Goal: Navigation & Orientation: Find specific page/section

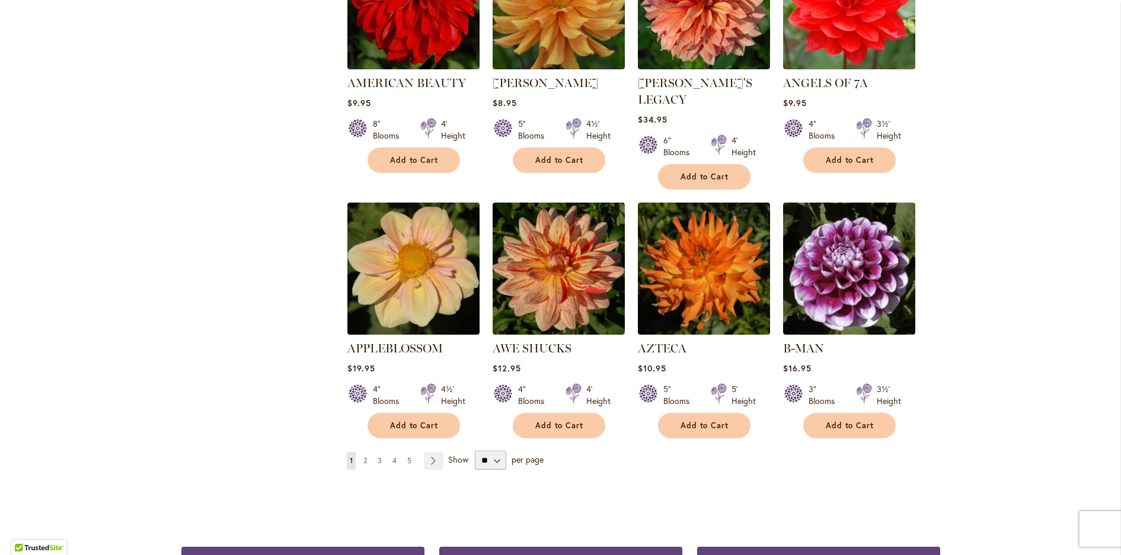
scroll to position [857, 0]
click at [363, 456] on span "2" at bounding box center [365, 460] width 4 height 9
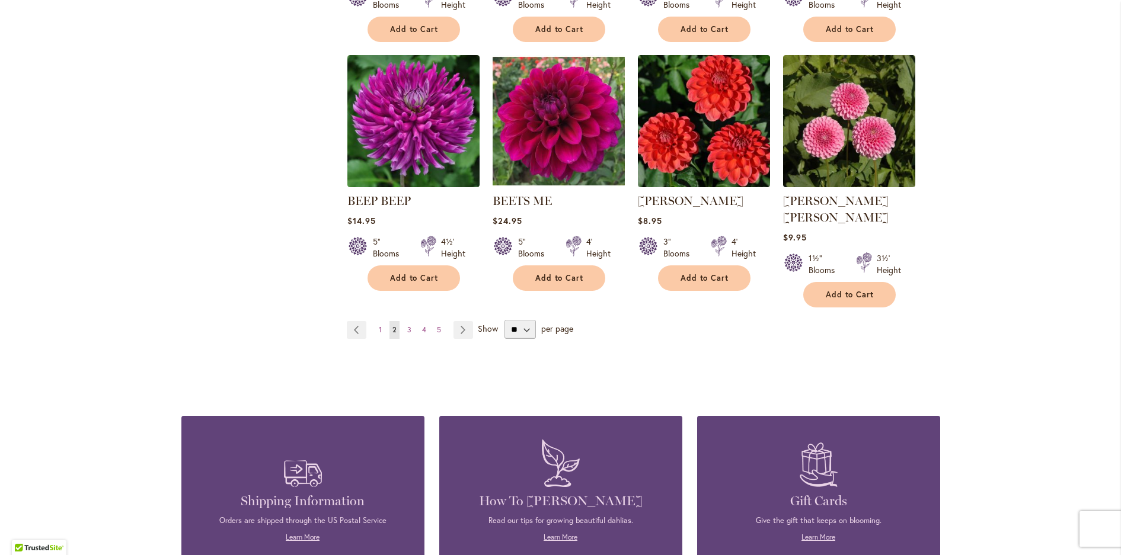
scroll to position [989, 0]
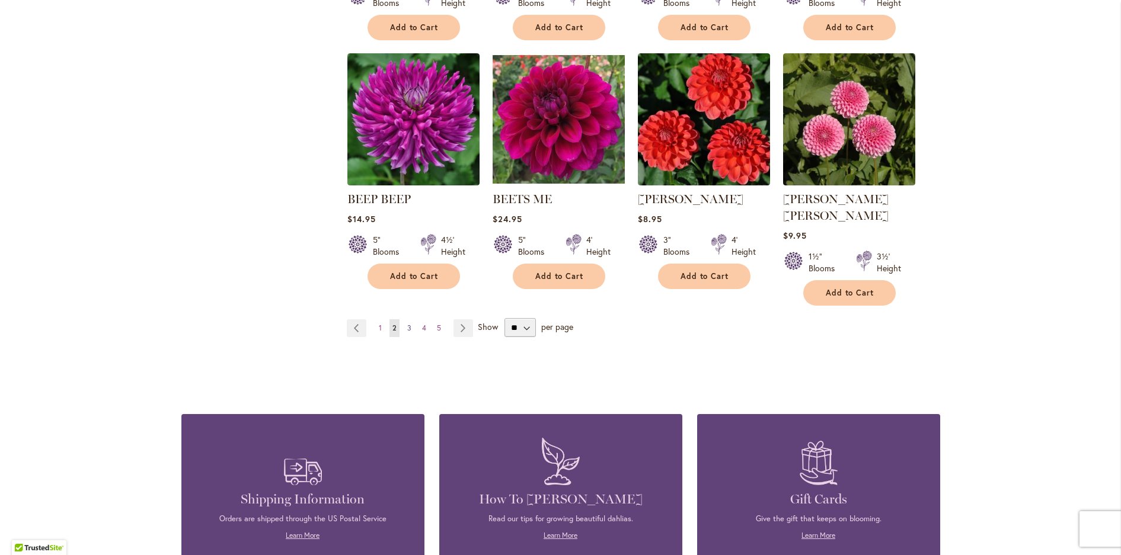
click at [407, 324] on span "3" at bounding box center [409, 328] width 4 height 9
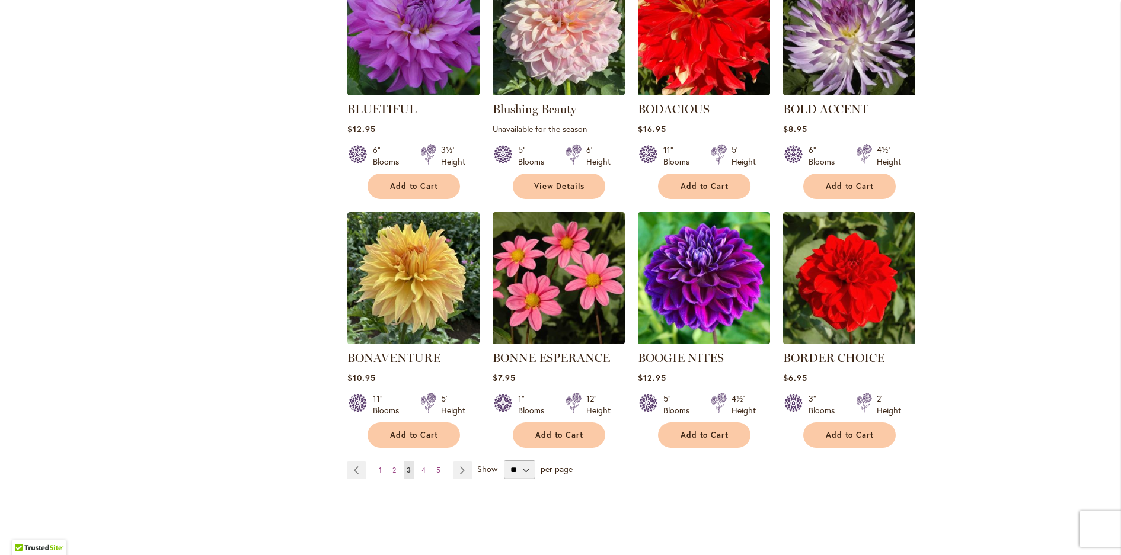
scroll to position [830, 0]
click at [421, 466] on span "4" at bounding box center [423, 470] width 4 height 9
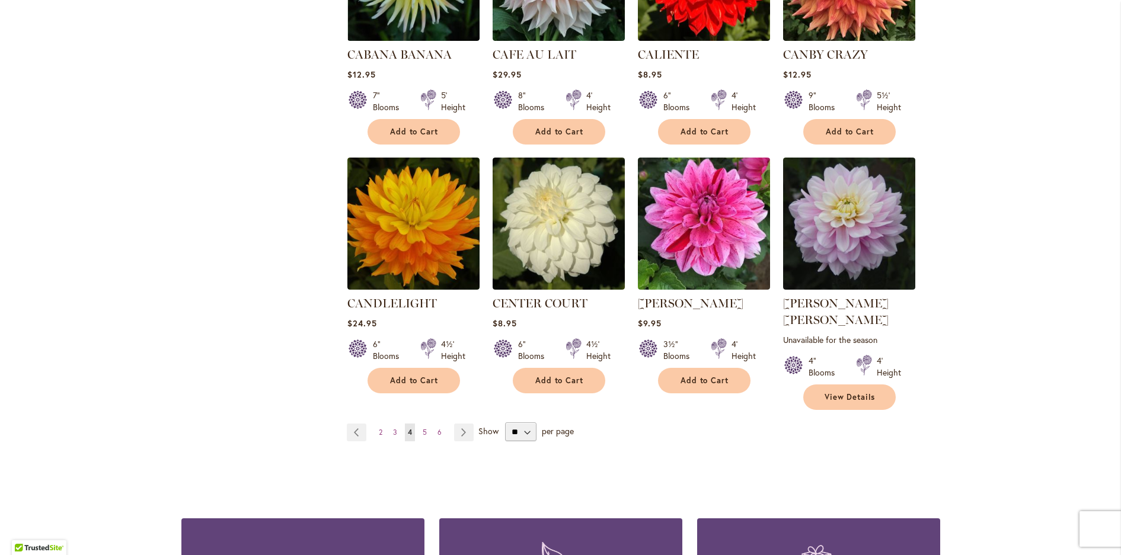
scroll to position [902, 0]
click at [423, 428] on span "5" at bounding box center [425, 432] width 4 height 9
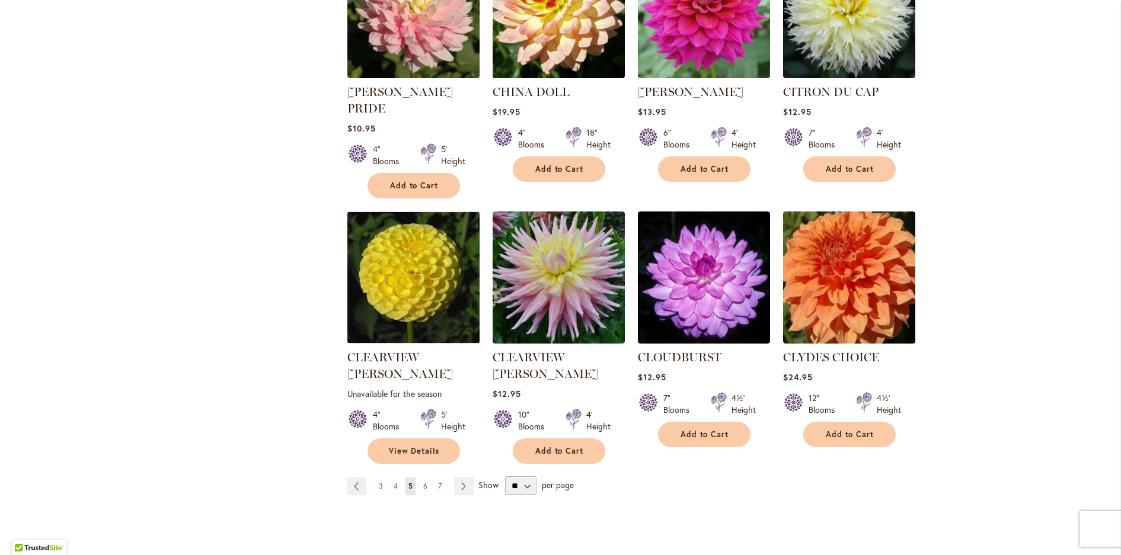
scroll to position [865, 0]
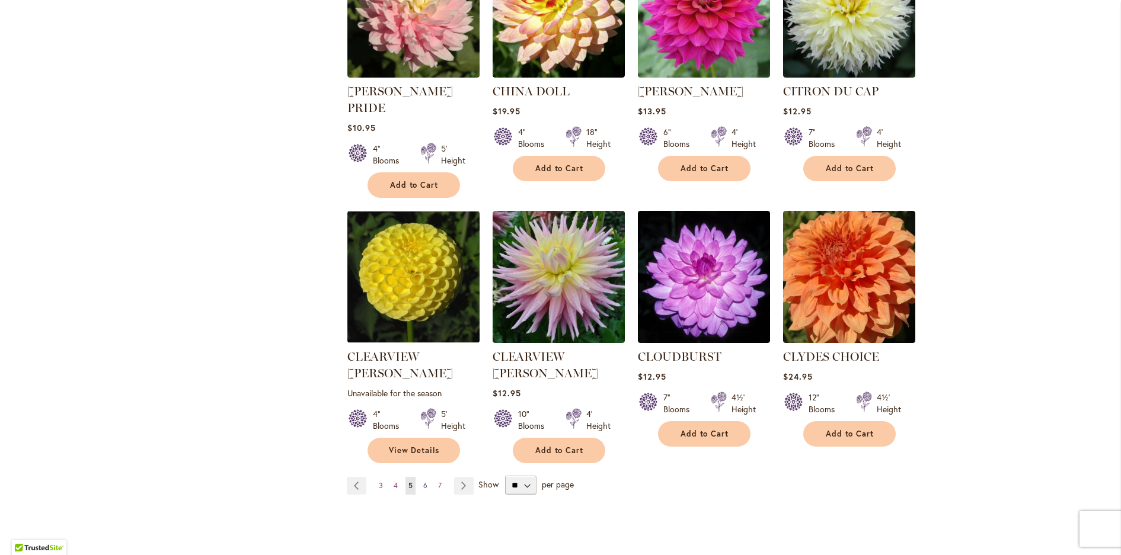
click at [420, 477] on link "Page 6" at bounding box center [425, 486] width 10 height 18
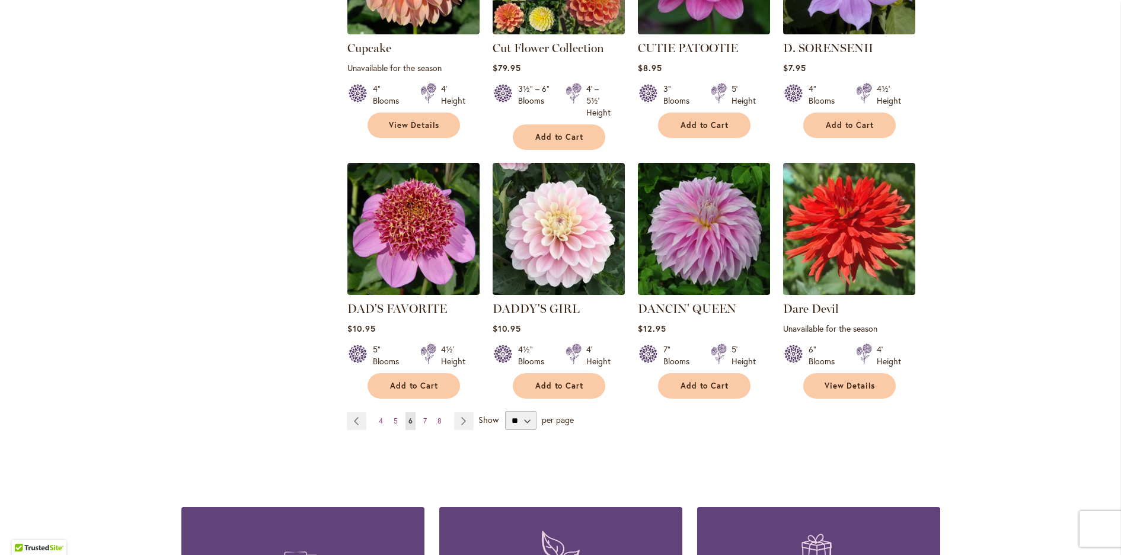
scroll to position [909, 0]
click at [423, 418] on span "7" at bounding box center [425, 420] width 4 height 9
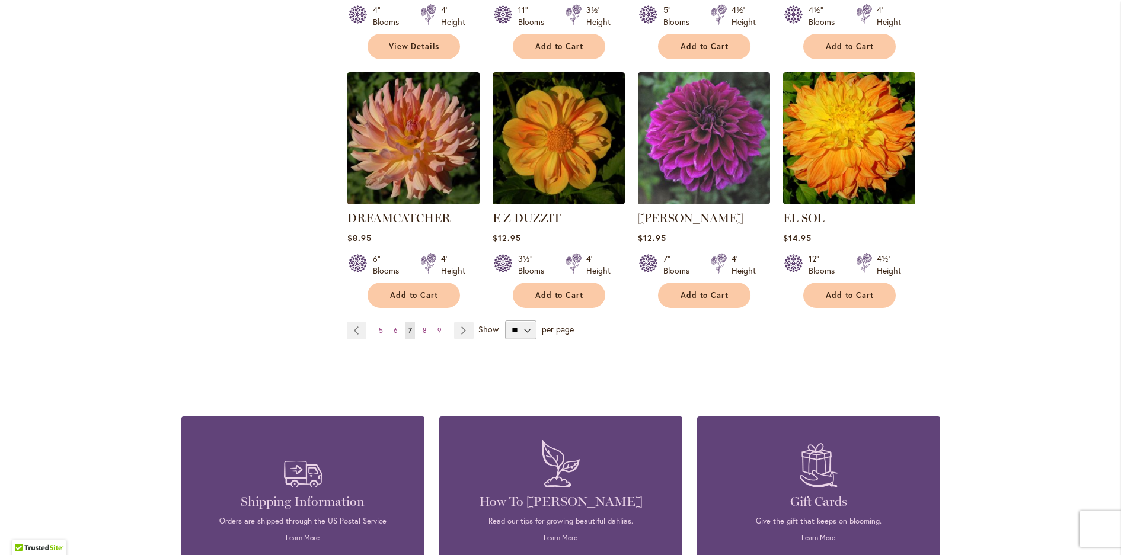
scroll to position [1004, 0]
click at [423, 326] on span "8" at bounding box center [425, 330] width 4 height 9
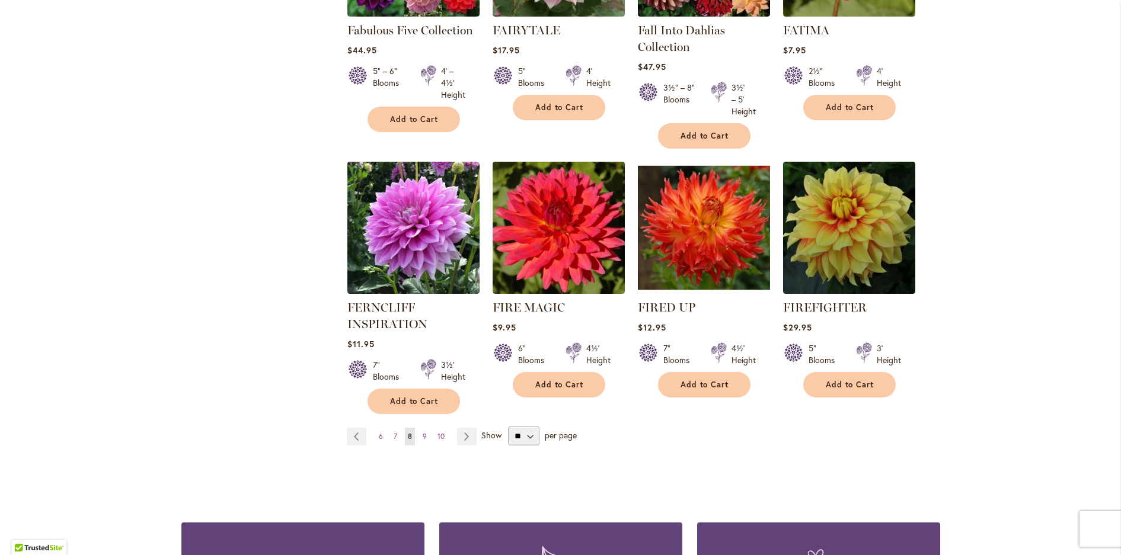
scroll to position [909, 0]
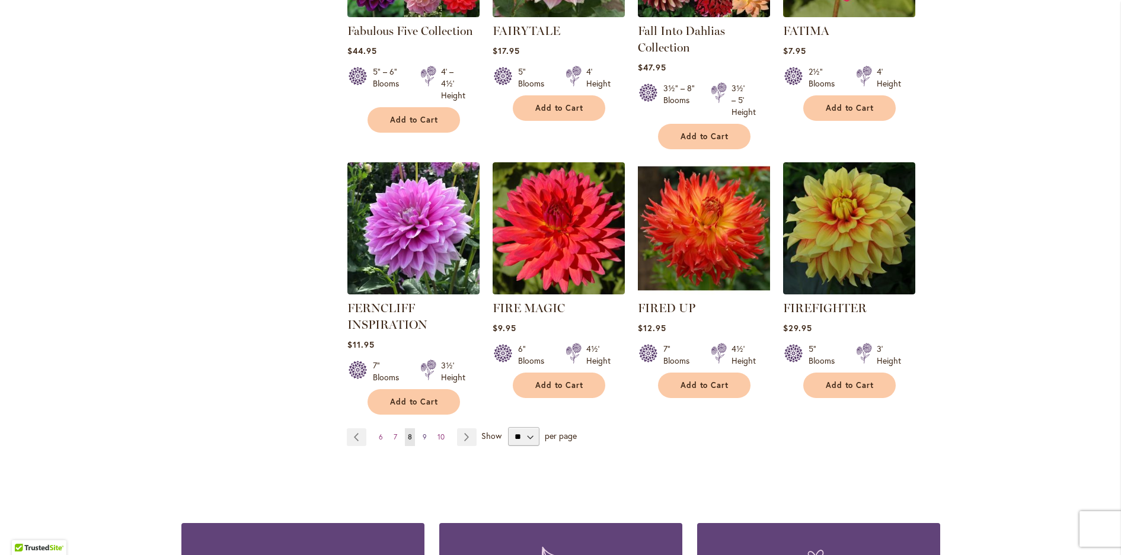
click at [423, 435] on span "9" at bounding box center [425, 437] width 4 height 9
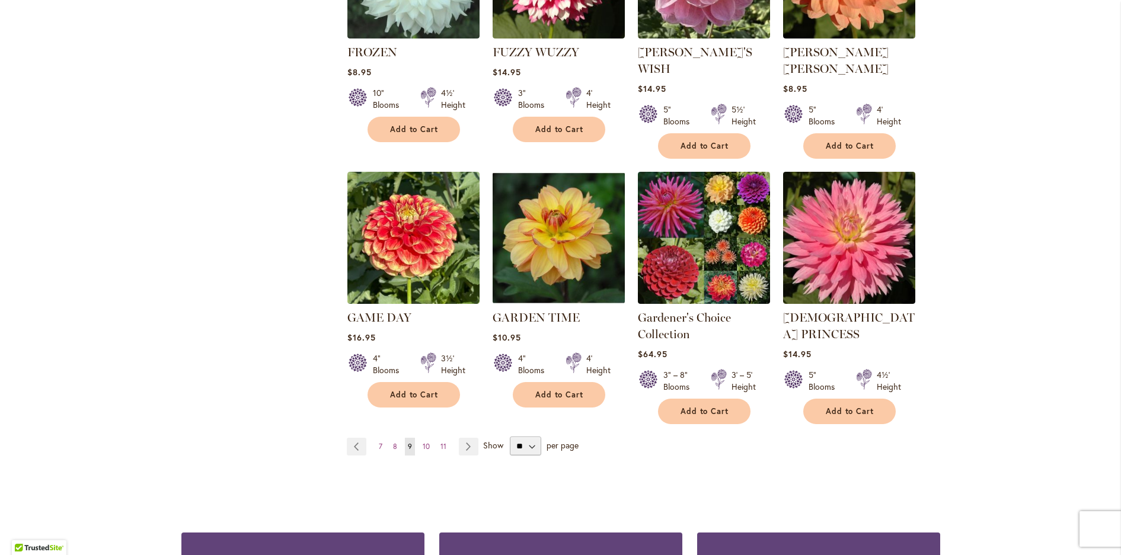
scroll to position [922, 0]
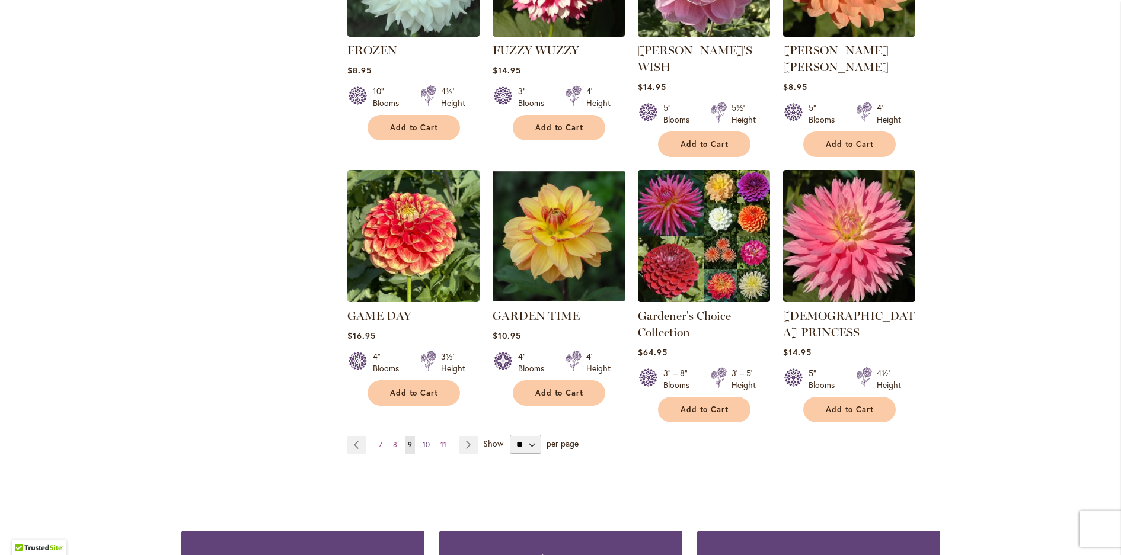
click at [426, 436] on link "Page 10" at bounding box center [426, 445] width 13 height 18
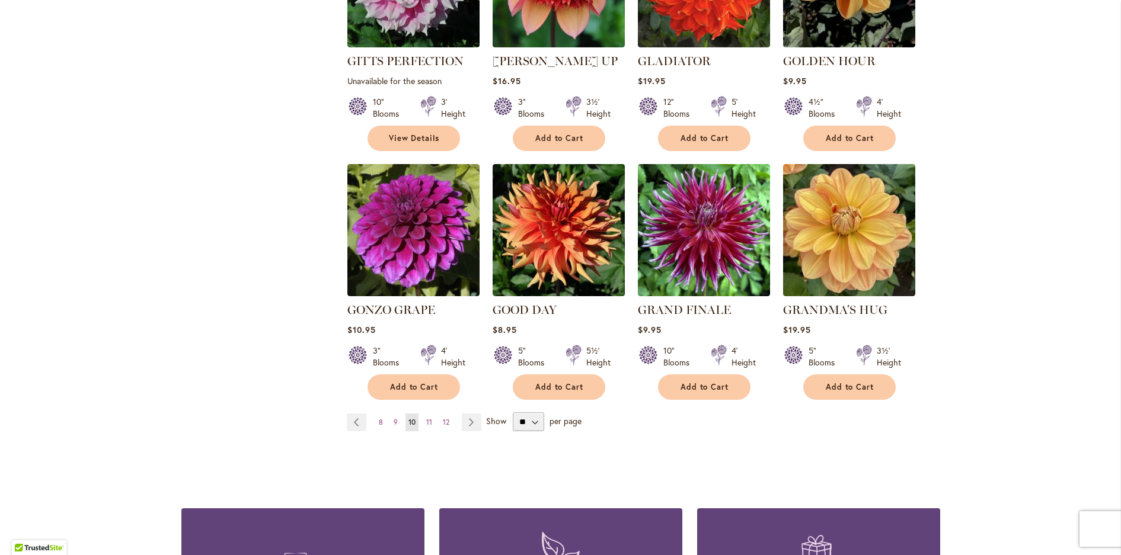
scroll to position [895, 0]
click at [426, 418] on span "11" at bounding box center [429, 422] width 6 height 9
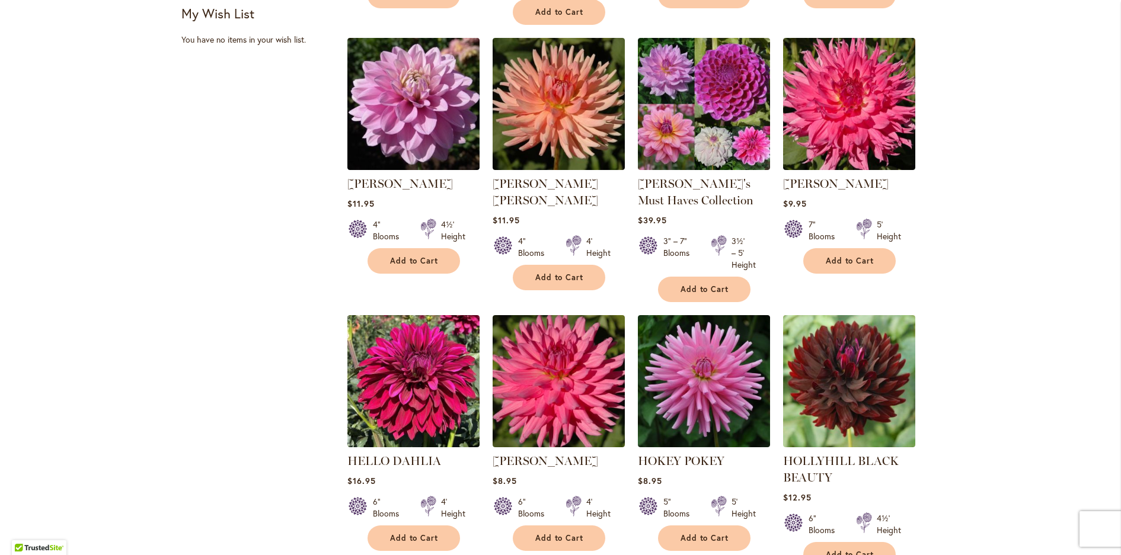
scroll to position [835, 0]
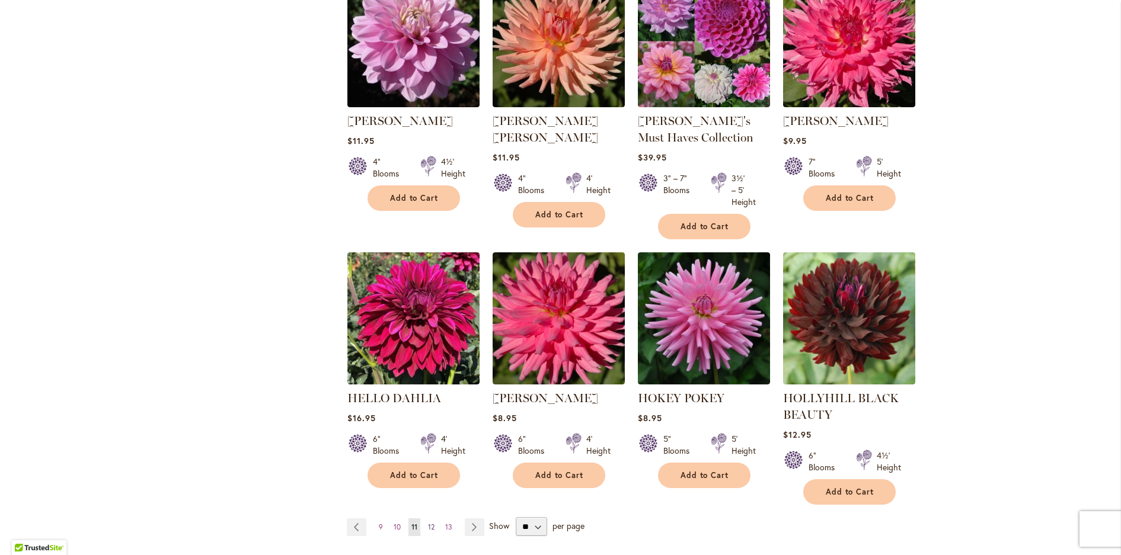
click at [428, 525] on span "12" at bounding box center [431, 527] width 7 height 9
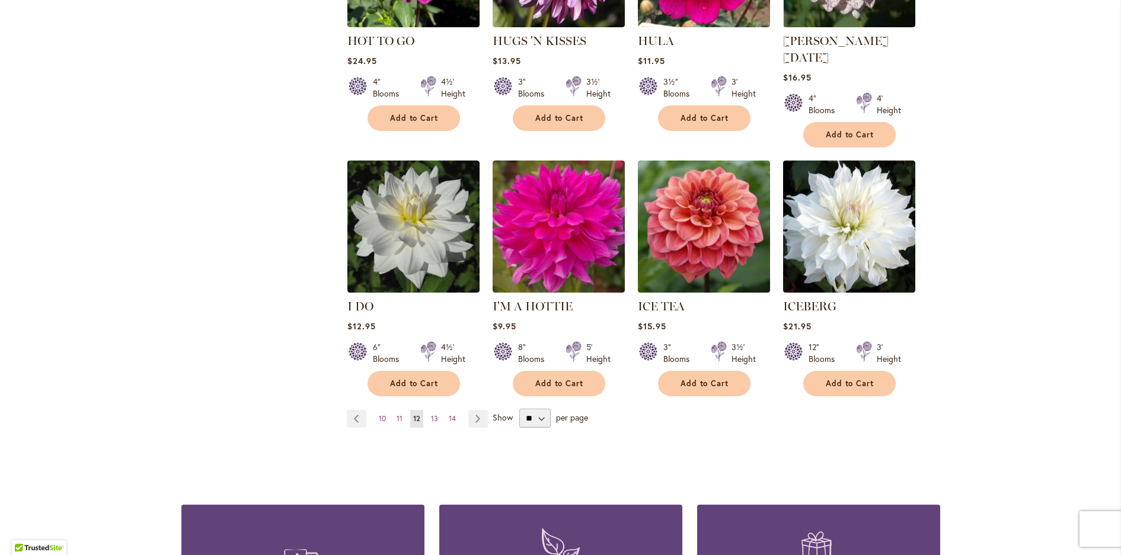
scroll to position [899, 0]
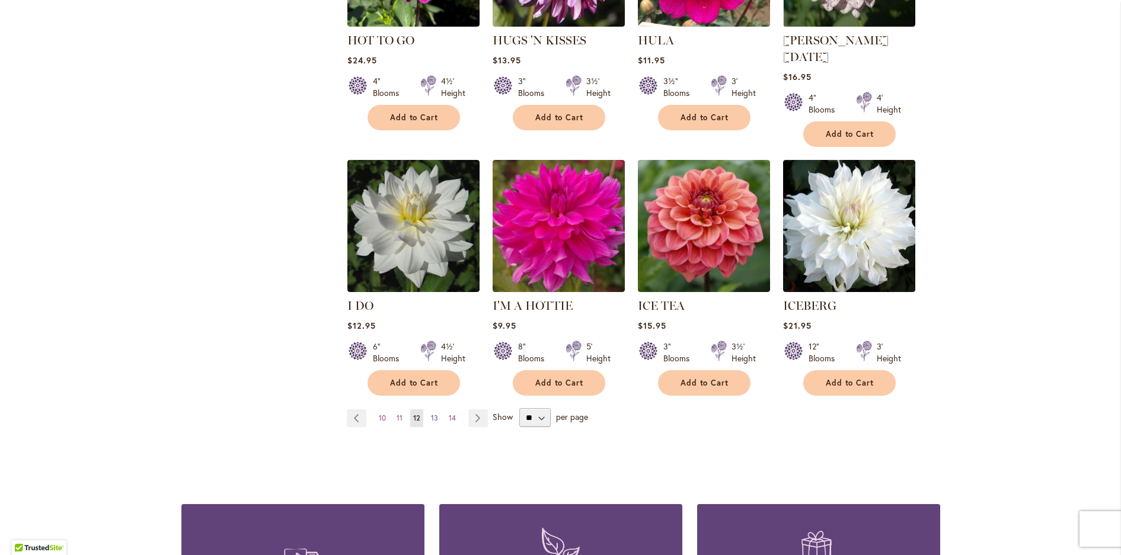
click at [429, 410] on link "Page 13" at bounding box center [434, 419] width 13 height 18
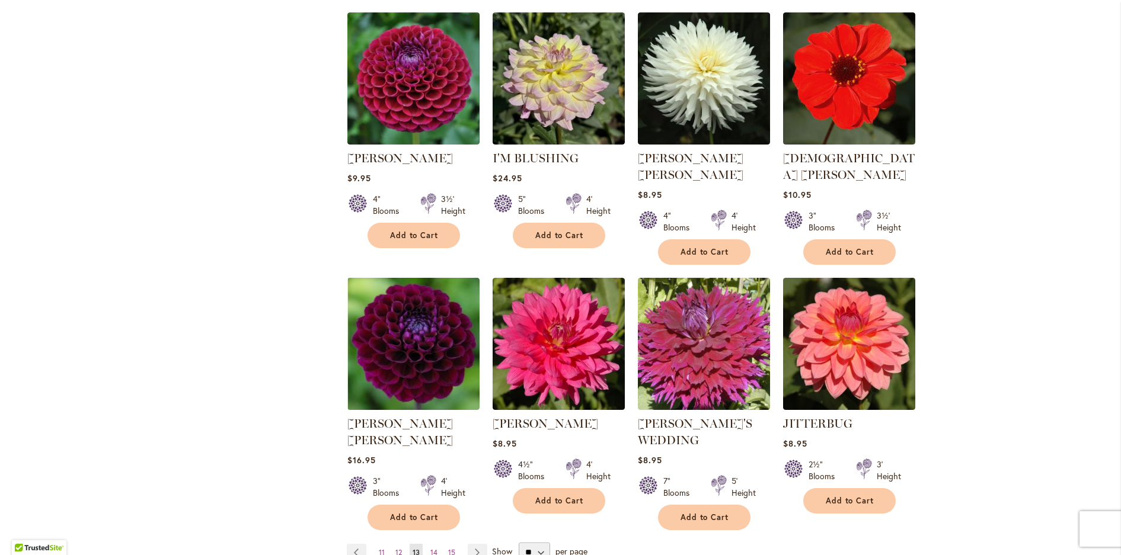
scroll to position [857, 0]
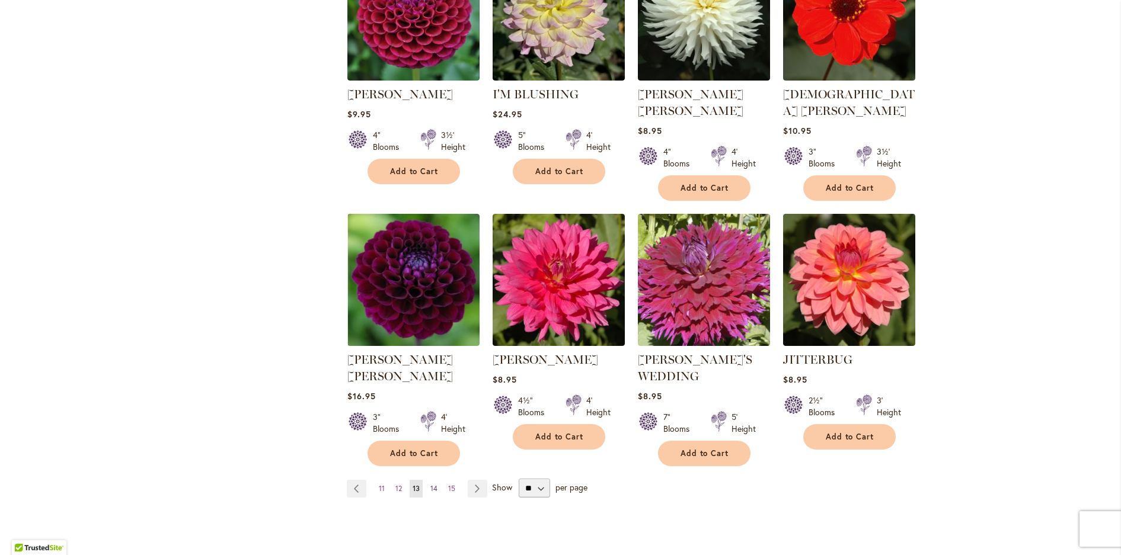
click at [430, 484] on span "14" at bounding box center [433, 488] width 7 height 9
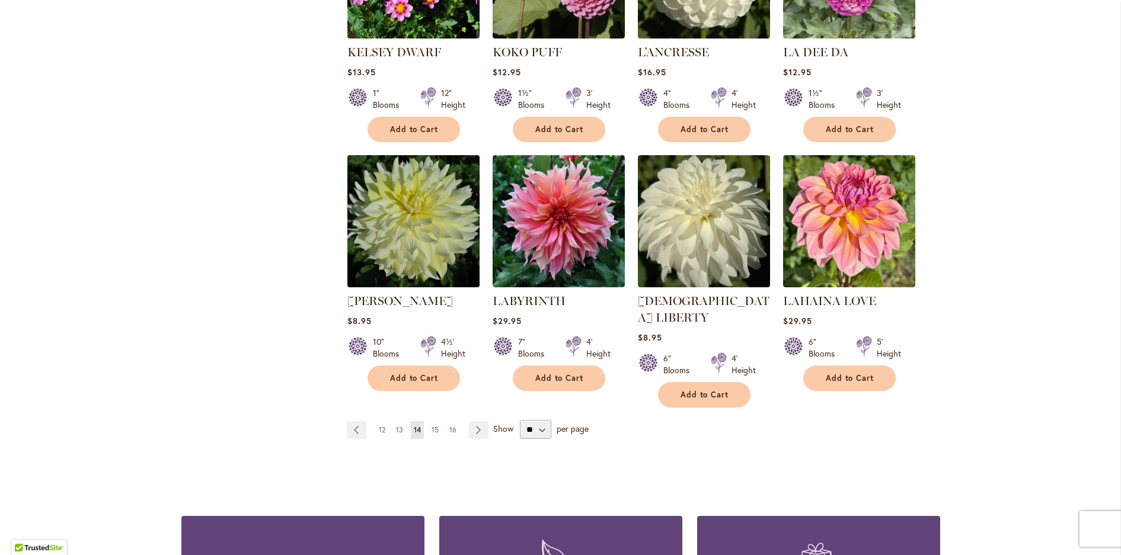
scroll to position [889, 0]
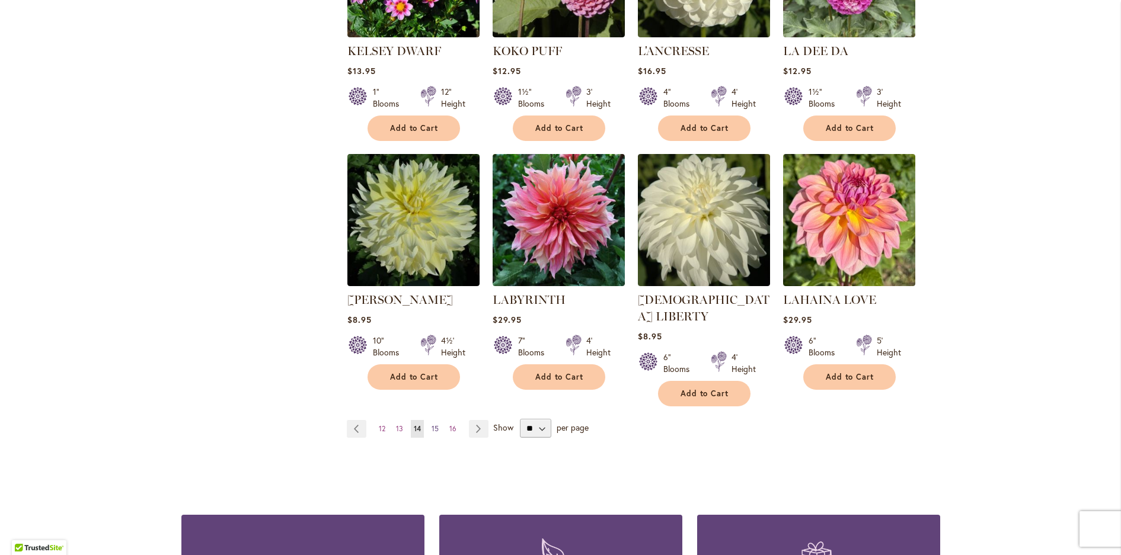
click at [432, 424] on span "15" at bounding box center [435, 428] width 7 height 9
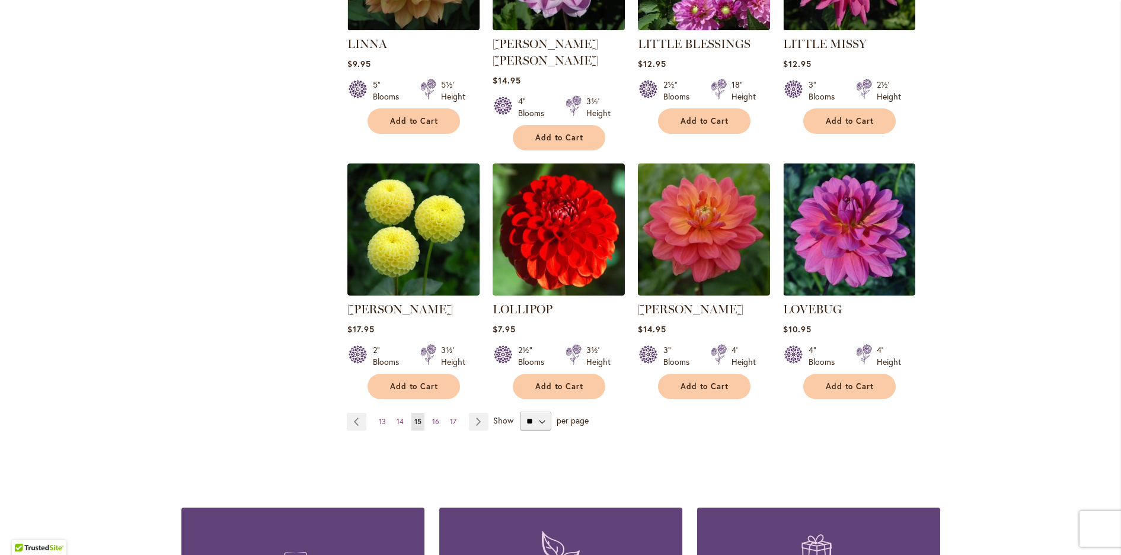
scroll to position [913, 0]
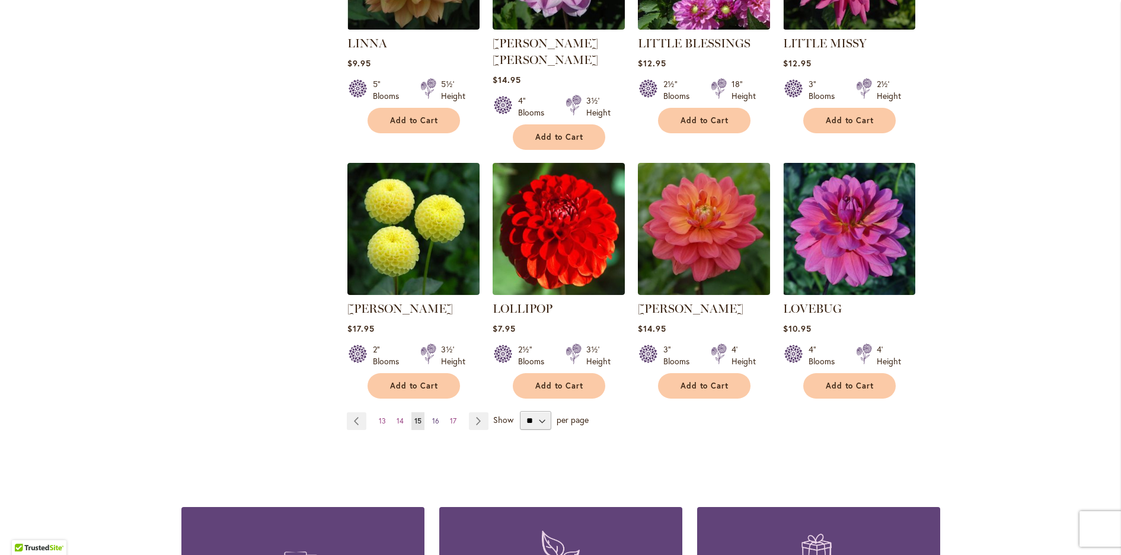
click at [432, 417] on span "16" at bounding box center [435, 421] width 7 height 9
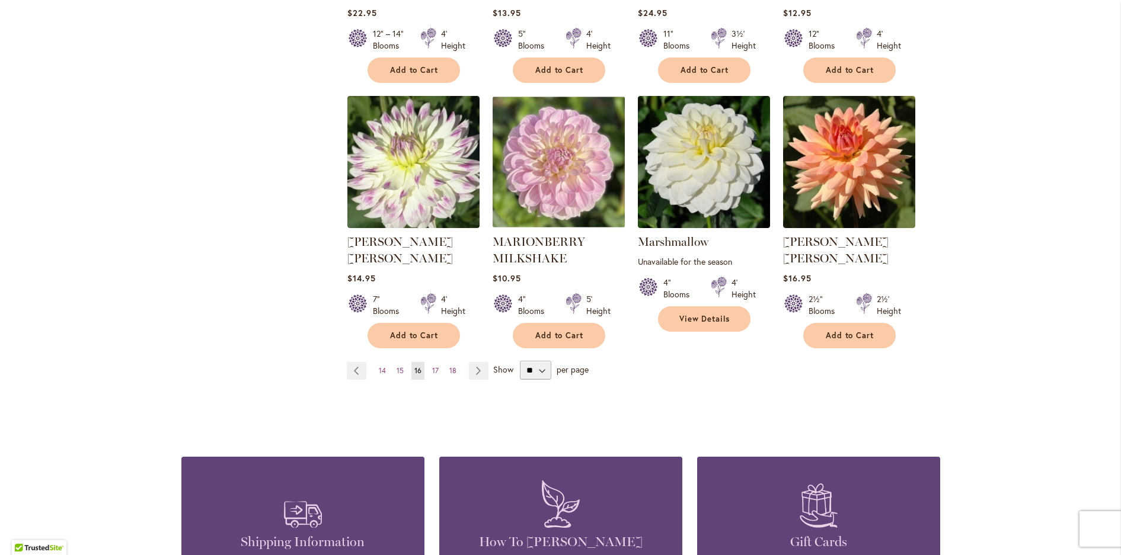
scroll to position [964, 0]
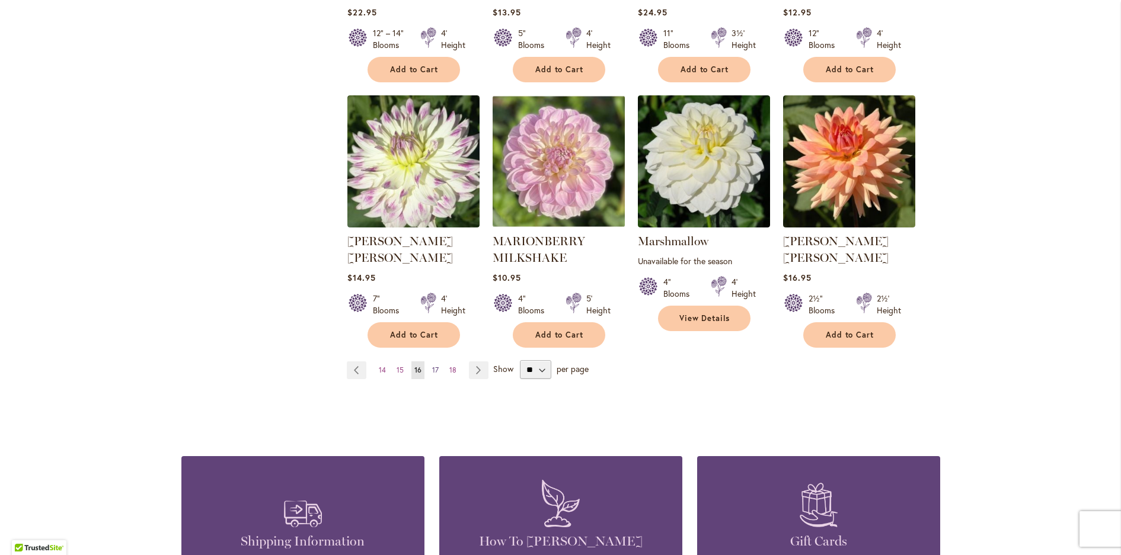
click at [432, 366] on span "17" at bounding box center [435, 370] width 7 height 9
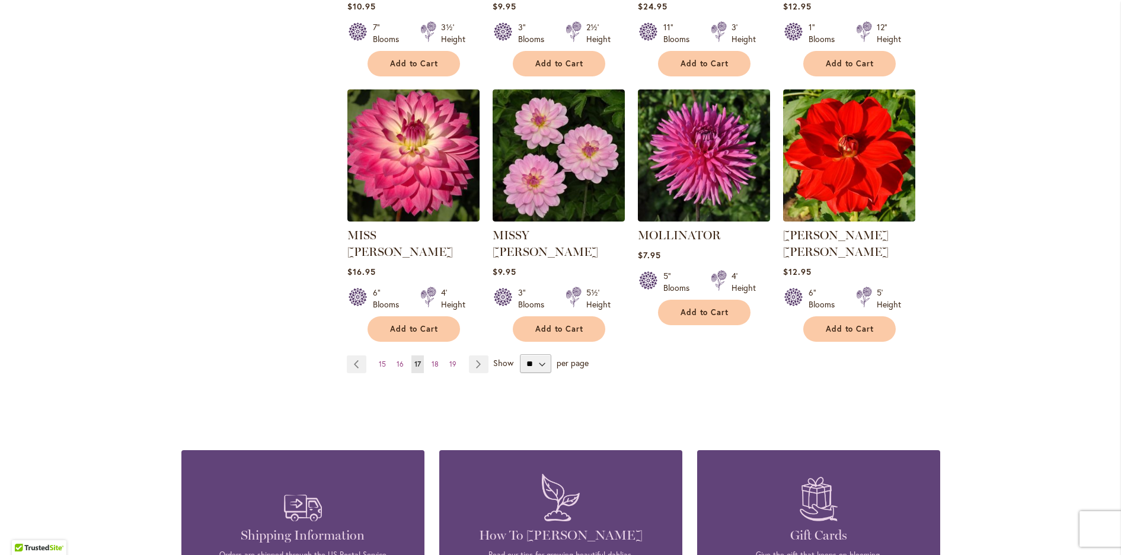
scroll to position [953, 0]
click at [432, 360] on span "18" at bounding box center [435, 364] width 7 height 9
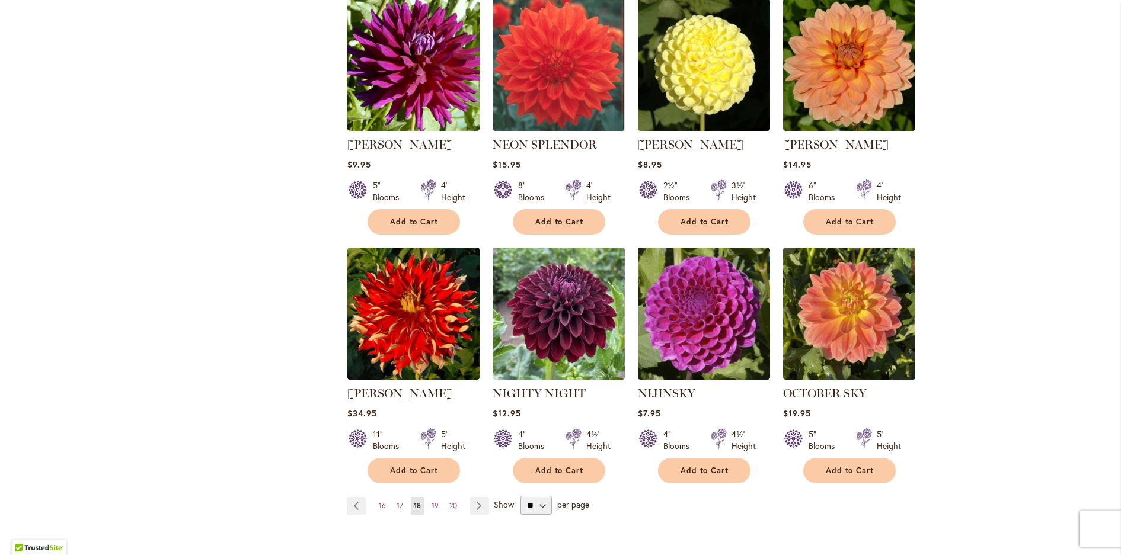
scroll to position [877, 0]
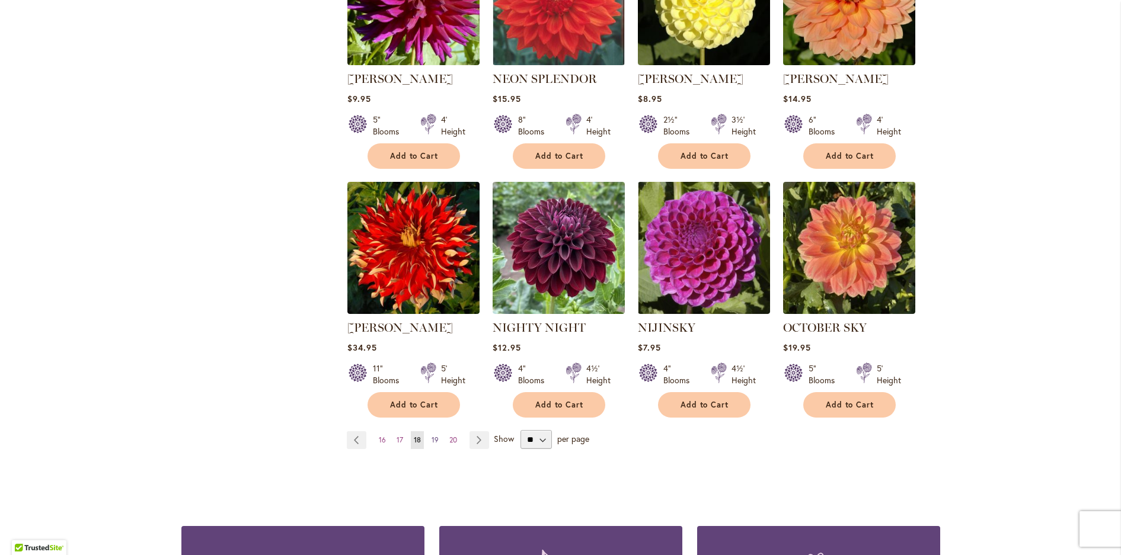
click at [432, 436] on span "19" at bounding box center [435, 440] width 7 height 9
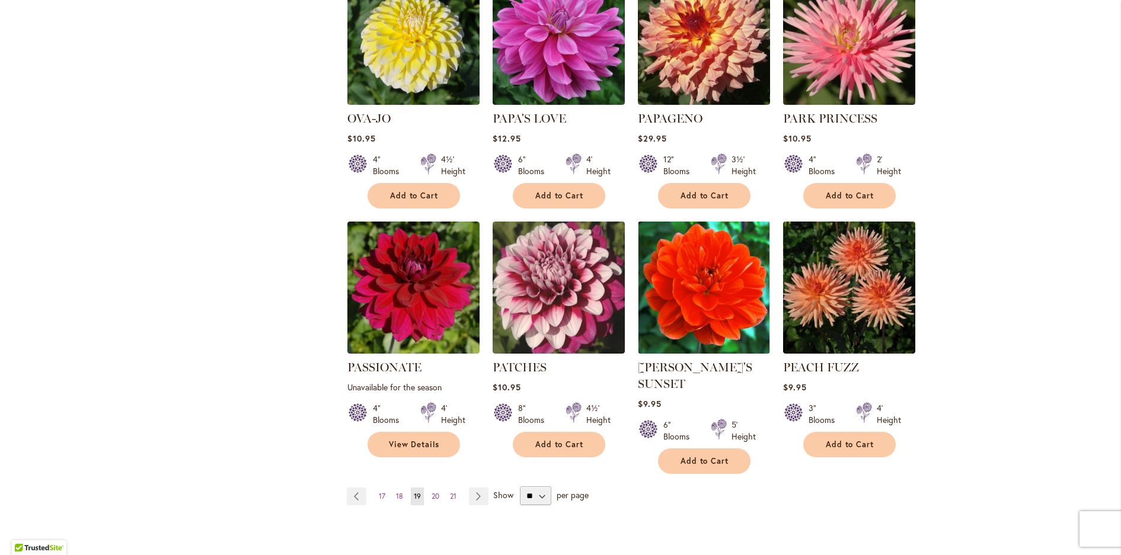
scroll to position [839, 0]
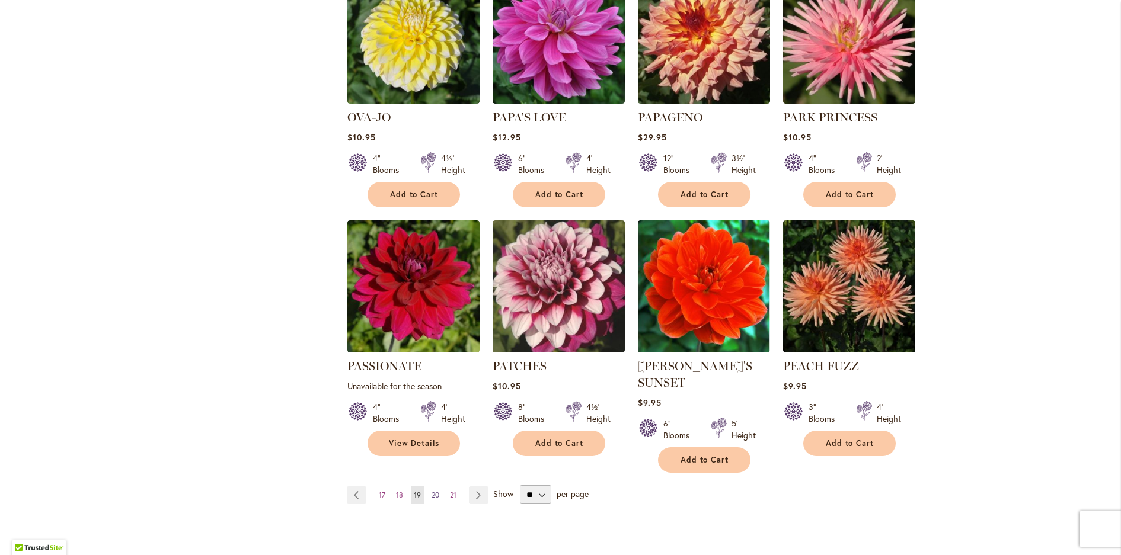
click at [432, 491] on span "20" at bounding box center [436, 495] width 8 height 9
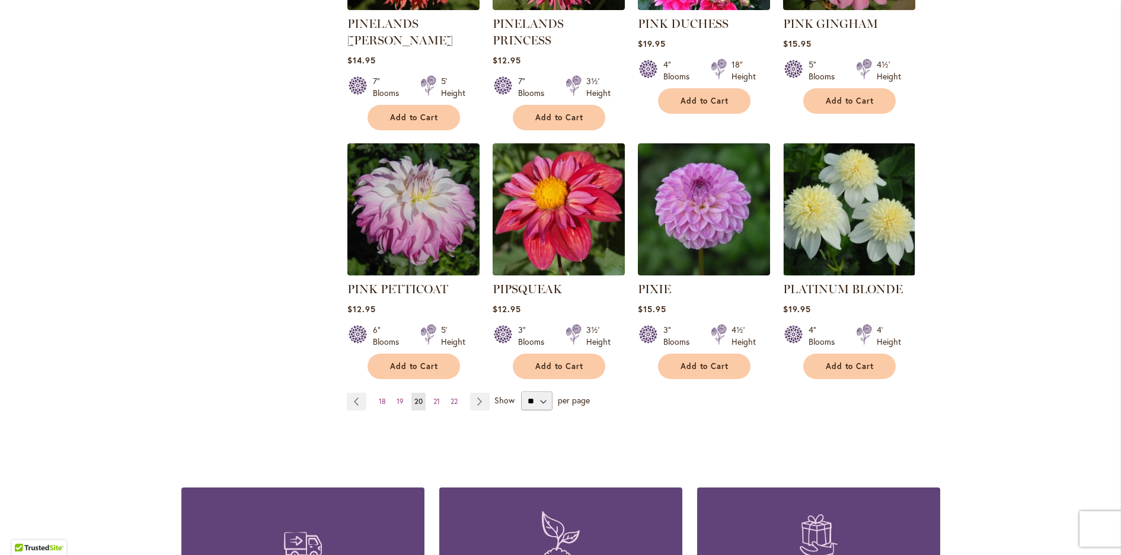
scroll to position [950, 0]
